Goal: Transaction & Acquisition: Book appointment/travel/reservation

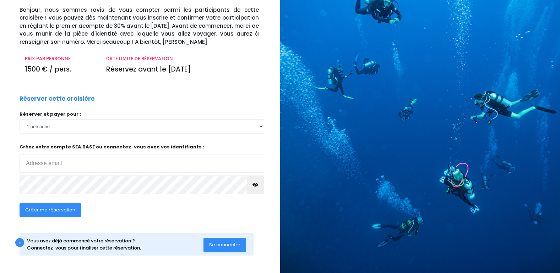
scroll to position [49, 0]
click at [221, 243] on span "Se connecter" at bounding box center [224, 244] width 31 height 7
click at [49, 207] on span "Créer ma réservation" at bounding box center [50, 209] width 50 height 7
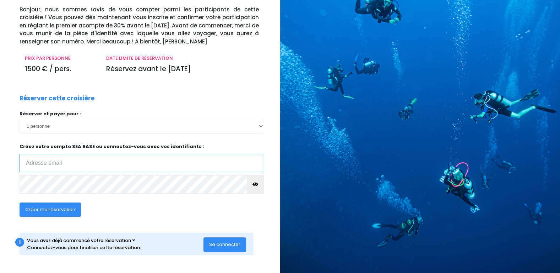
click at [33, 163] on input "email" at bounding box center [142, 163] width 245 height 18
type input "[PERSON_NAME][EMAIL_ADDRESS][DOMAIN_NAME]"
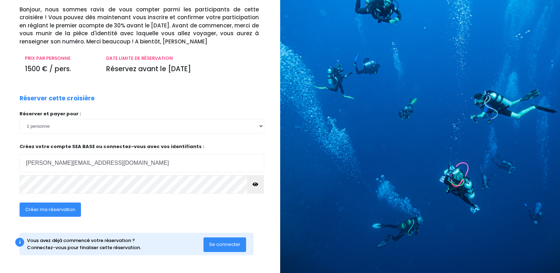
click at [65, 209] on span "Créer ma réservation" at bounding box center [50, 209] width 50 height 7
click input "submit" at bounding box center [0, 0] width 0 height 0
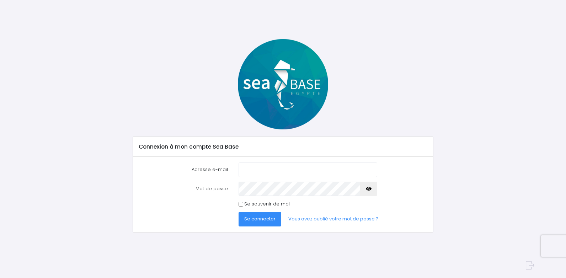
click at [247, 172] on input "Adresse e-mail" at bounding box center [307, 169] width 139 height 14
type input "isabelle.lecoconnier@orange.fr"
click at [241, 203] on input "Se souvenir de moi" at bounding box center [240, 204] width 5 height 5
checkbox input "true"
click at [254, 218] on span "Se connecter" at bounding box center [259, 218] width 31 height 7
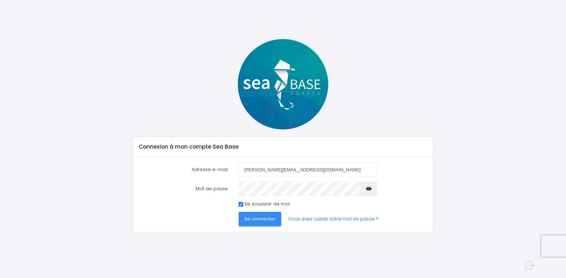
click at [265, 217] on span "Se connecter" at bounding box center [259, 218] width 31 height 7
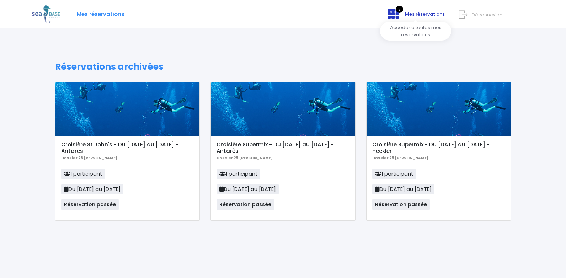
click at [425, 14] on span "Mes réservations" at bounding box center [425, 14] width 40 height 7
click at [104, 14] on span "Mes réservations" at bounding box center [101, 14] width 48 height 0
click at [113, 14] on span "Mes réservations" at bounding box center [101, 14] width 48 height 0
click at [394, 16] on icon at bounding box center [392, 13] width 11 height 11
click at [48, 14] on img at bounding box center [46, 14] width 28 height 18
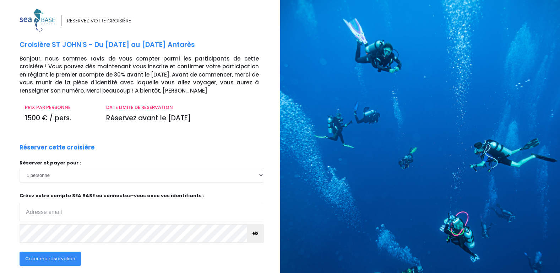
click at [41, 211] on input "email" at bounding box center [142, 212] width 245 height 18
type input "[PERSON_NAME][EMAIL_ADDRESS][DOMAIN_NAME]"
click input "submit" at bounding box center [0, 0] width 0 height 0
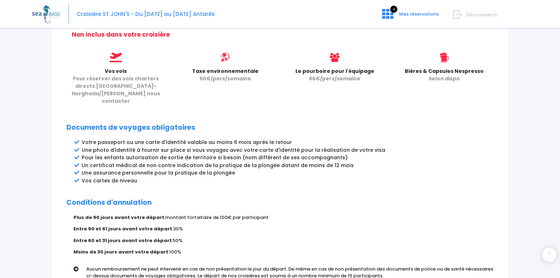
scroll to position [365, 0]
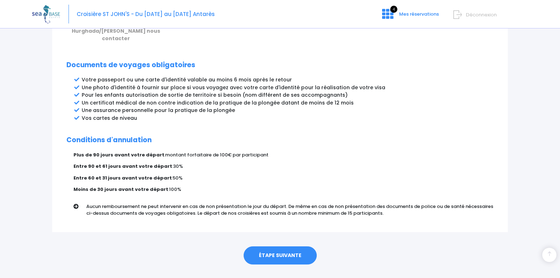
click at [265, 246] on link "ÉTAPE SUIVANTE" at bounding box center [280, 255] width 73 height 18
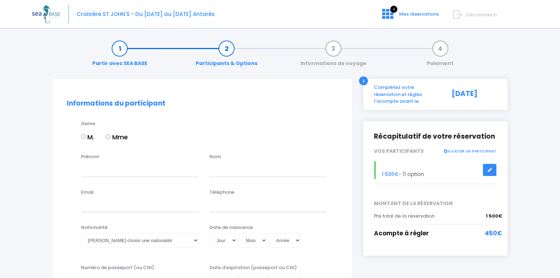
click at [109, 136] on input "Mme" at bounding box center [108, 136] width 5 height 5
radio input "true"
click at [92, 170] on input "Prénom" at bounding box center [140, 169] width 118 height 14
click at [92, 171] on input "Prénom" at bounding box center [140, 169] width 118 height 14
click at [84, 170] on input "i" at bounding box center [140, 169] width 118 height 14
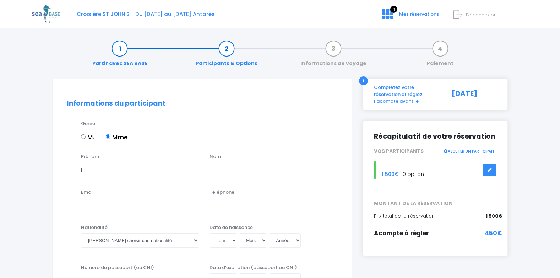
click at [83, 170] on input "i" at bounding box center [140, 169] width 118 height 14
type input "i"
click at [221, 171] on input "text" at bounding box center [269, 169] width 118 height 14
click at [84, 169] on input "i" at bounding box center [140, 169] width 118 height 14
click at [107, 172] on input "i" at bounding box center [140, 169] width 118 height 14
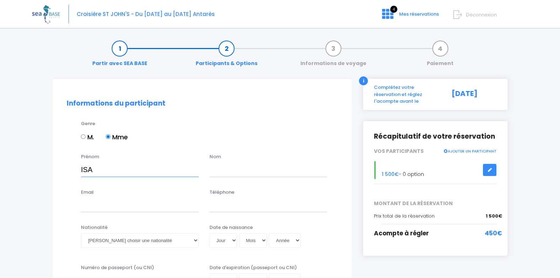
click at [100, 173] on input "ISA" at bounding box center [140, 169] width 118 height 14
click at [217, 170] on input "text" at bounding box center [269, 169] width 118 height 14
click at [94, 168] on input "ISA" at bounding box center [140, 169] width 118 height 14
click at [88, 169] on input "ISA" at bounding box center [140, 169] width 118 height 14
click at [87, 170] on input "ISBELLEA" at bounding box center [140, 169] width 118 height 14
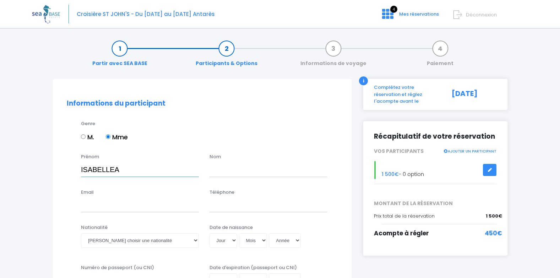
click at [120, 168] on input "ISABELLEA" at bounding box center [140, 169] width 118 height 14
type input "ISABELLE"
click at [227, 172] on input "text" at bounding box center [269, 169] width 118 height 14
type input "LECOCONNIER"
click at [85, 211] on input "Email" at bounding box center [140, 205] width 118 height 14
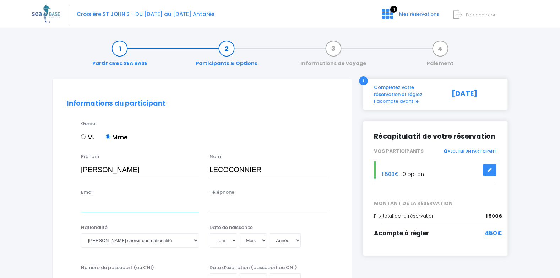
type input "isabelle.lecoconnier@orange.fr"
type input "0687341081"
type input "23AH68797"
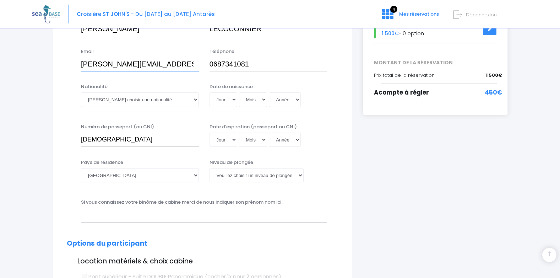
scroll to position [142, 0]
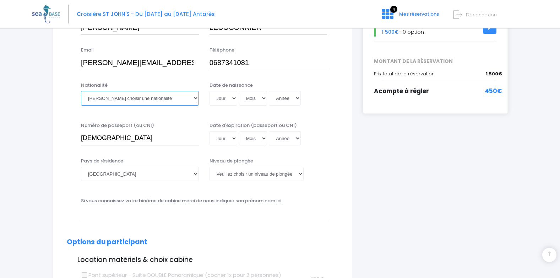
click at [197, 99] on select "Veuillez choisir une nationalité Afghane Albanaise Algerienne Allemande America…" at bounding box center [140, 98] width 118 height 14
select select "Française"
click at [81, 91] on select "Veuillez choisir une nationalité Afghane Albanaise Algerienne Allemande America…" at bounding box center [140, 98] width 118 height 14
click at [233, 98] on select "Jour 01 02 03 04 05 06 07 08 09 10 11 12 13 14 15 16 17 18 19 20 21 22 23 24 25…" at bounding box center [224, 98] width 28 height 14
select select "19"
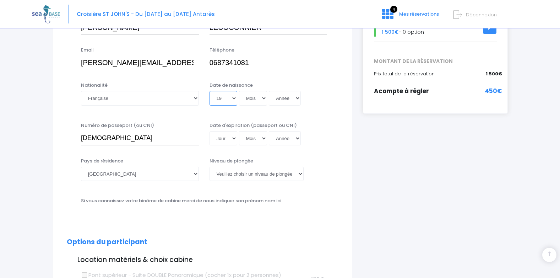
click at [210, 91] on select "Jour 01 02 03 04 05 06 07 08 09 10 11 12 13 14 15 16 17 18 19 20 21 22 23 24 25…" at bounding box center [224, 98] width 28 height 14
click at [263, 96] on select "Mois 01 02 03 04 05 06 07 08 09 10 11 12" at bounding box center [253, 98] width 28 height 14
select select "09"
click at [239, 91] on select "Mois 01 02 03 04 05 06 07 08 09 10 11 12" at bounding box center [253, 98] width 28 height 14
click at [296, 98] on select "Année 2045 2044 2043 2042 2041 2040 2039 2038 2037 2036 2035 2034 2033 2032 203…" at bounding box center [285, 98] width 32 height 14
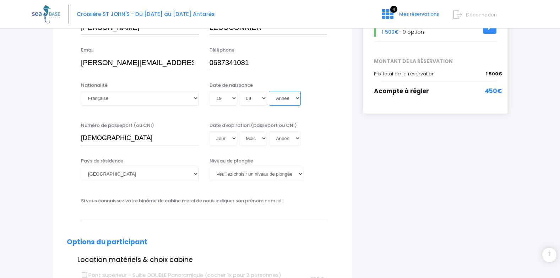
select select "1968"
click at [269, 91] on select "Année 2045 2044 2043 2042 2041 2040 2039 2038 2037 2036 2035 2034 2033 2032 203…" at bounding box center [285, 98] width 32 height 14
type input "1968-09-19"
click at [233, 137] on select "Jour 01 02 03 04 05 06 07 08 09 10 11 12 13 14 15 16 17 18 19 20 21 22 23 24 25…" at bounding box center [224, 138] width 28 height 14
select select "24"
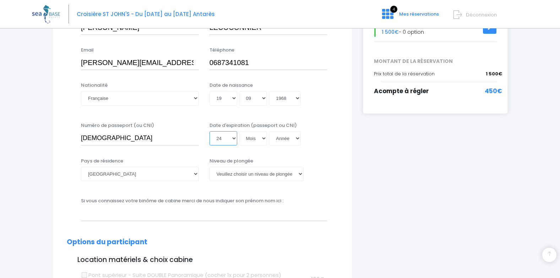
click at [210, 131] on select "Jour 01 02 03 04 05 06 07 08 09 10 11 12 13 14 15 16 17 18 19 20 21 22 23 24 25…" at bounding box center [224, 138] width 28 height 14
click at [264, 138] on select "Mois 01 02 03 04 05 06 07 08 09 10 11 12" at bounding box center [253, 138] width 28 height 14
select select "01"
click at [239, 131] on select "Mois 01 02 03 04 05 06 07 08 09 10 11 12" at bounding box center [253, 138] width 28 height 14
click at [297, 137] on select "Année 2045 2044 2043 2042 2041 2040 2039 2038 2037 2036 2035 2034 2033 2032 203…" at bounding box center [285, 138] width 32 height 14
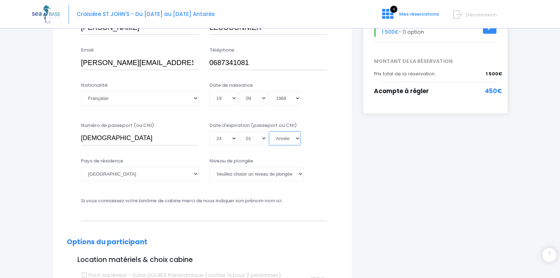
select select "2033"
click at [269, 131] on select "Année 2045 2044 2043 2042 2041 2040 2039 2038 2037 2036 2035 2034 2033 2032 203…" at bounding box center [285, 138] width 32 height 14
type input "2033-01-24"
click at [302, 173] on select "Veuillez choisir un niveau de plongée Non plongeur Junior OW diver Adventure OW…" at bounding box center [257, 174] width 94 height 14
select select "PADI Advanced OW diver"
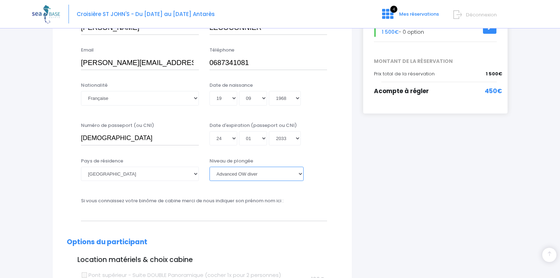
click at [210, 167] on select "Veuillez choisir un niveau de plongée Non plongeur Junior OW diver Adventure OW…" at bounding box center [257, 174] width 94 height 14
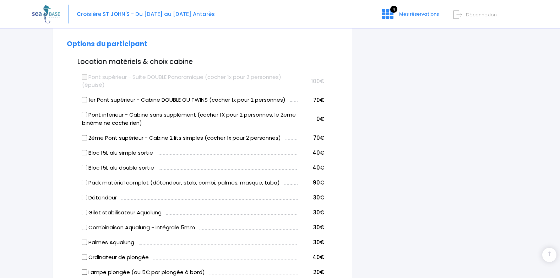
scroll to position [355, 0]
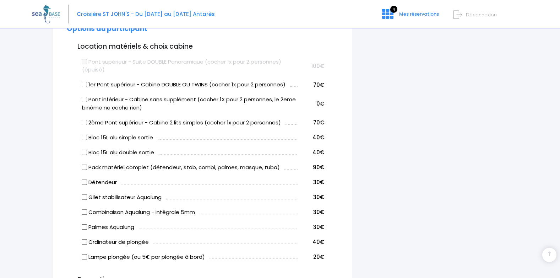
click at [86, 137] on input "Bloc 15L alu simple sortie" at bounding box center [85, 137] width 6 height 6
checkbox input "true"
click at [85, 183] on input "Détendeur" at bounding box center [85, 182] width 6 height 6
checkbox input "true"
click at [84, 198] on input "Gilet stabilisateur Aqualung" at bounding box center [85, 197] width 6 height 6
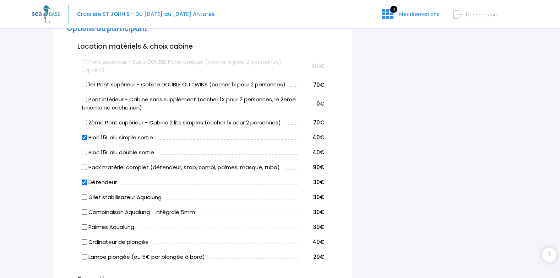
checkbox input "true"
click at [86, 212] on input "Combinaison Aqualung - intégrale 5mm" at bounding box center [85, 212] width 6 height 6
checkbox input "true"
click at [85, 98] on input "Pont inférieur - Cabine sans supplément (cocher 1X pour 2 personnes, le 2eme bi…" at bounding box center [85, 100] width 6 height 6
checkbox input "true"
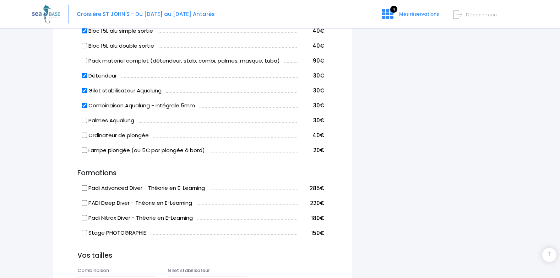
scroll to position [498, 0]
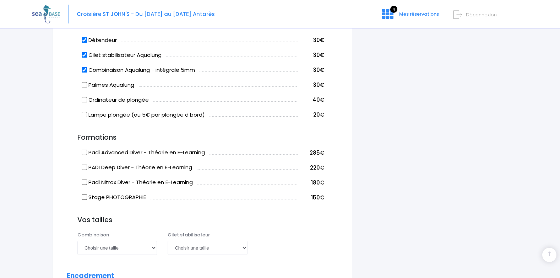
click at [84, 199] on input "Stage PHOTOGRAPHIE" at bounding box center [85, 197] width 6 height 6
checkbox input "true"
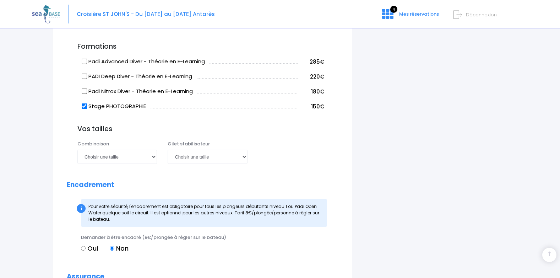
scroll to position [604, 0]
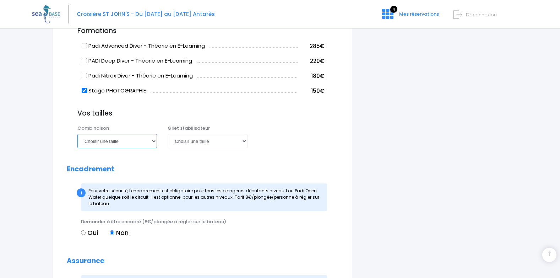
click at [154, 142] on select "Choisir une taille XS S M ML L XL XXL" at bounding box center [117, 141] width 80 height 14
select select "L"
click at [77, 134] on select "Choisir une taille XS S M ML L XL XXL" at bounding box center [117, 141] width 80 height 14
click at [246, 141] on select "Choisir une taille XXS XS S M ML L XL XXL" at bounding box center [208, 141] width 80 height 14
select select "M"
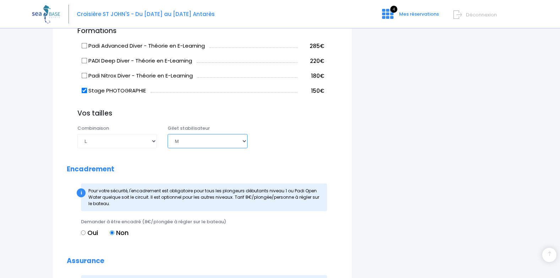
click at [168, 134] on select "Choisir une taille XXS XS S M ML L XL XXL" at bounding box center [208, 141] width 80 height 14
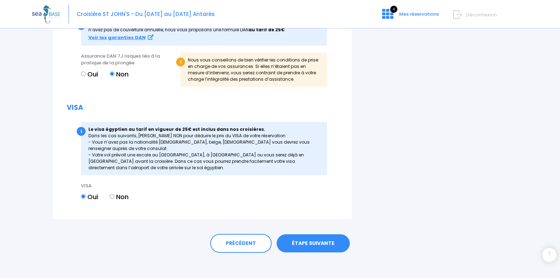
scroll to position [866, 0]
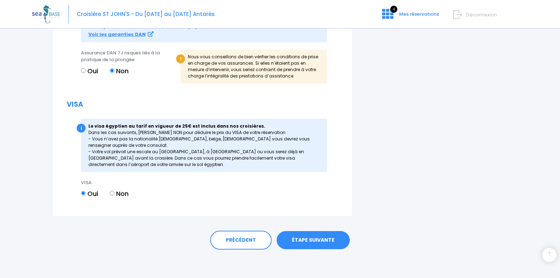
click at [313, 240] on link "ÉTAPE SUIVANTE" at bounding box center [313, 240] width 73 height 18
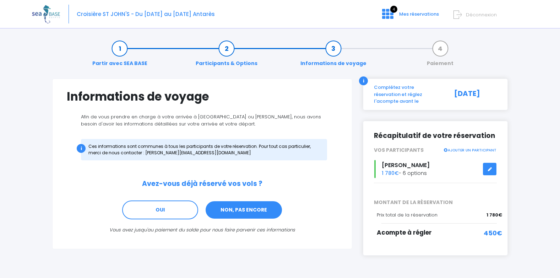
click at [238, 212] on link "NON, PAS ENCORE" at bounding box center [244, 209] width 78 height 19
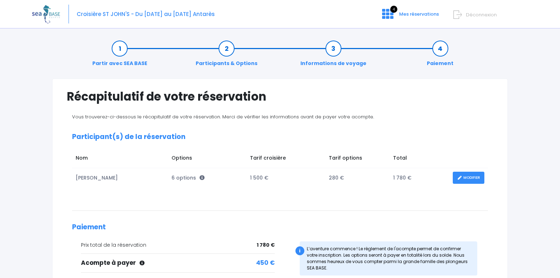
scroll to position [104, 0]
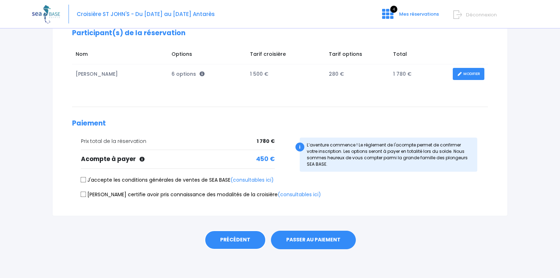
click at [219, 238] on link "PRÉCÉDENT" at bounding box center [235, 239] width 61 height 19
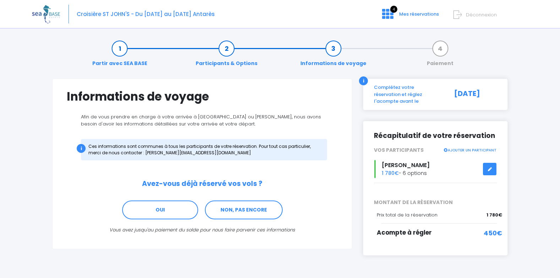
scroll to position [14, 0]
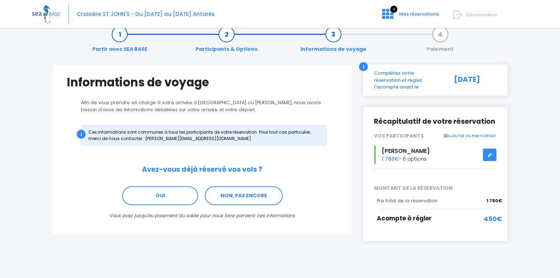
click at [487, 149] on link at bounding box center [490, 155] width 14 height 12
click at [490, 155] on icon at bounding box center [490, 155] width 5 height 0
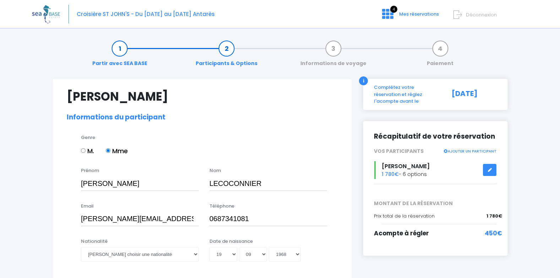
select select "PADI Advanced OW diver"
select select "L"
select select "M"
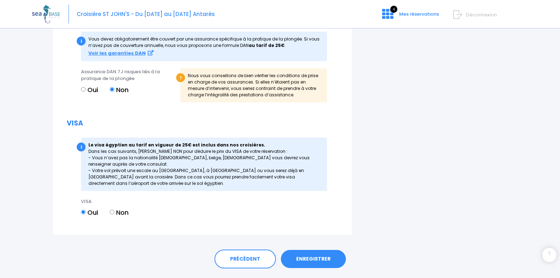
scroll to position [880, 0]
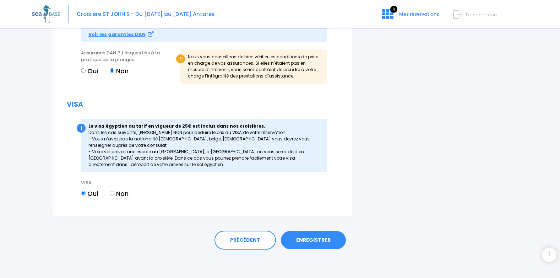
click at [310, 238] on link "ENREGISTRER" at bounding box center [313, 240] width 65 height 18
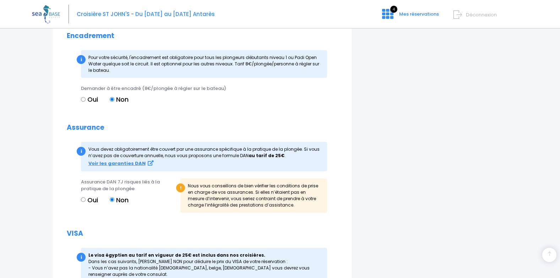
scroll to position [176, 0]
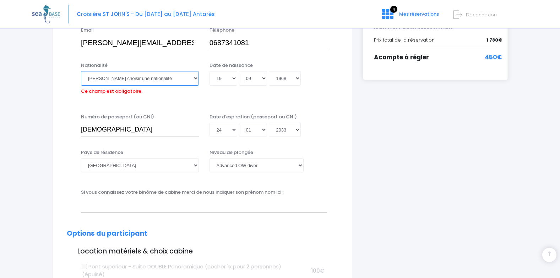
click at [194, 76] on select "Veuillez choisir une nationalité Afghane Albanaise Algerienne Allemande America…" at bounding box center [140, 78] width 118 height 14
select select "Française"
click at [81, 71] on select "Veuillez choisir une nationalité Afghane Albanaise Algerienne Allemande America…" at bounding box center [140, 78] width 118 height 14
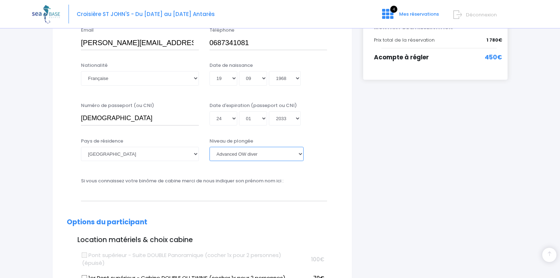
click at [301, 155] on select "Veuillez choisir un niveau de plongée Non plongeur Junior OW diver Adventure OW…" at bounding box center [257, 154] width 94 height 14
click at [210, 147] on select "Veuillez choisir un niveau de plongée Non plongeur Junior OW diver Adventure OW…" at bounding box center [257, 154] width 94 height 14
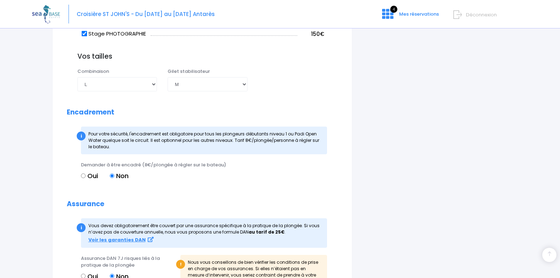
scroll to position [673, 0]
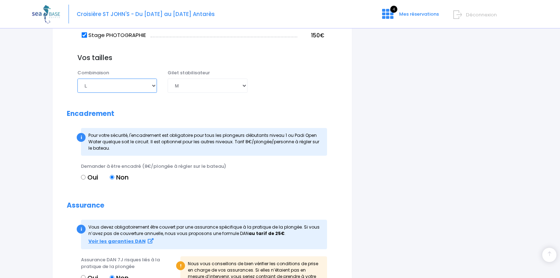
click at [155, 85] on select "Choisir une taille XS S M ML L XL XXL" at bounding box center [117, 86] width 80 height 14
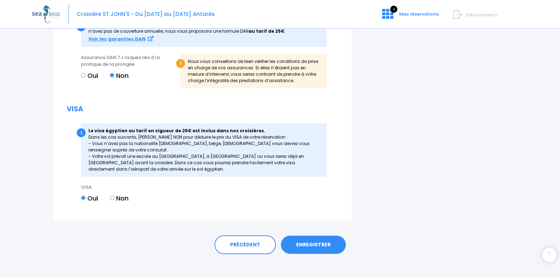
scroll to position [880, 0]
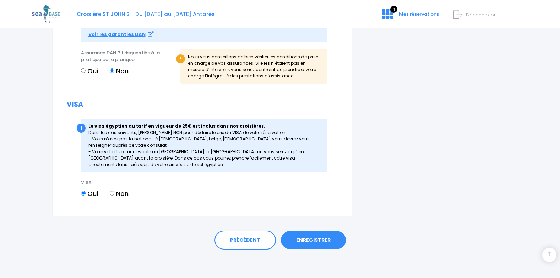
click at [310, 242] on link "ENREGISTRER" at bounding box center [313, 240] width 65 height 18
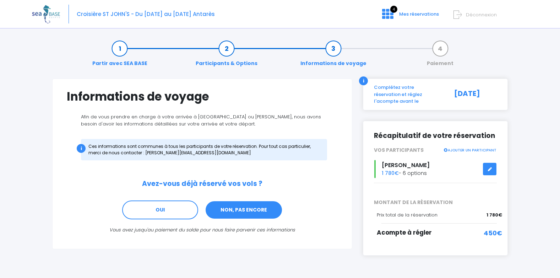
click at [255, 209] on link "NON, PAS ENCORE" at bounding box center [244, 209] width 78 height 19
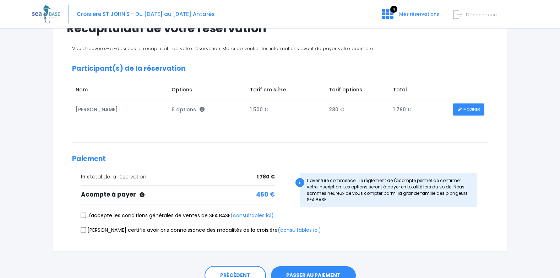
scroll to position [104, 0]
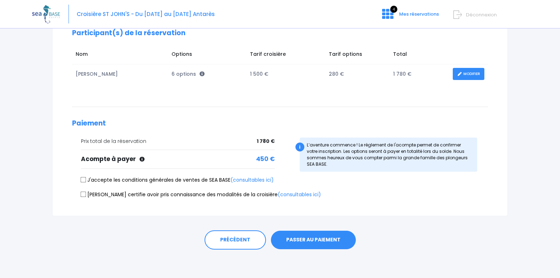
click at [83, 181] on input "J'accepte les conditions générales de ventes de SEA BASE (consultables ici)" at bounding box center [84, 180] width 6 height 6
checkbox input "true"
click at [82, 195] on input "Je certifie avoir pris connaissance des modalités de la croisière (consultables…" at bounding box center [84, 194] width 6 height 6
checkbox input "true"
click at [303, 240] on button "PASSER AU PAIEMENT" at bounding box center [313, 240] width 85 height 18
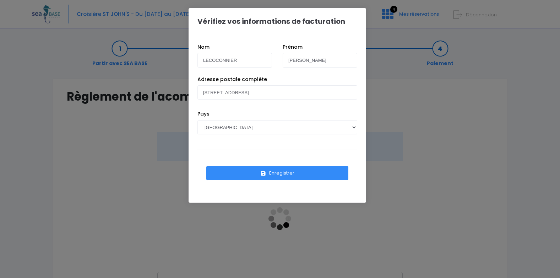
click at [284, 176] on button "Enregistrer" at bounding box center [277, 173] width 142 height 14
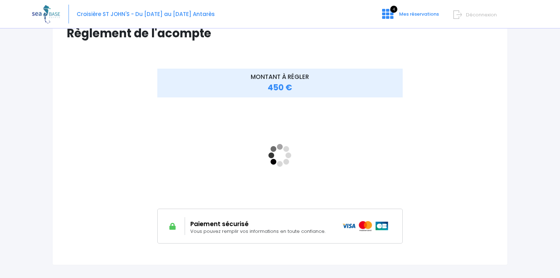
scroll to position [71, 0]
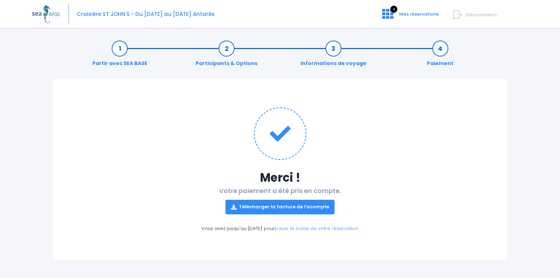
click at [275, 208] on link "Télécharger la facture de l'acompte" at bounding box center [280, 207] width 109 height 14
